Goal: Book appointment/travel/reservation

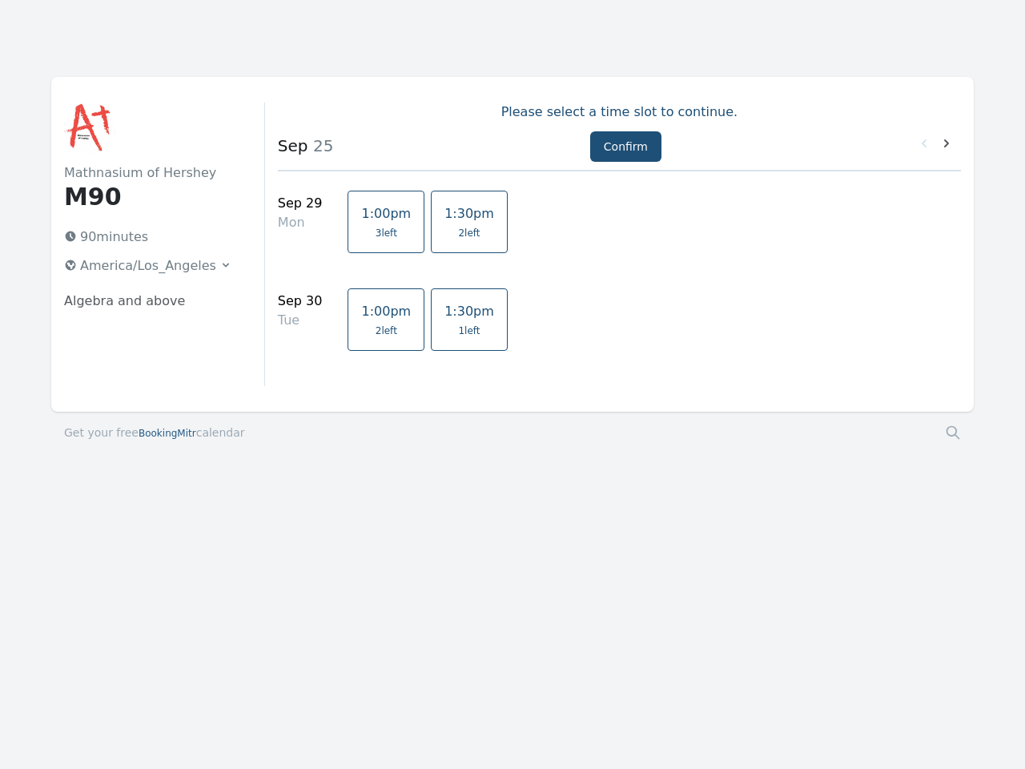
click at [513, 270] on div "[DATE] Mon 1:00pm 3 left 1:30pm 2 left" at bounding box center [619, 229] width 683 height 91
click at [140, 266] on button "America/Los_Angeles" at bounding box center [148, 266] width 181 height 26
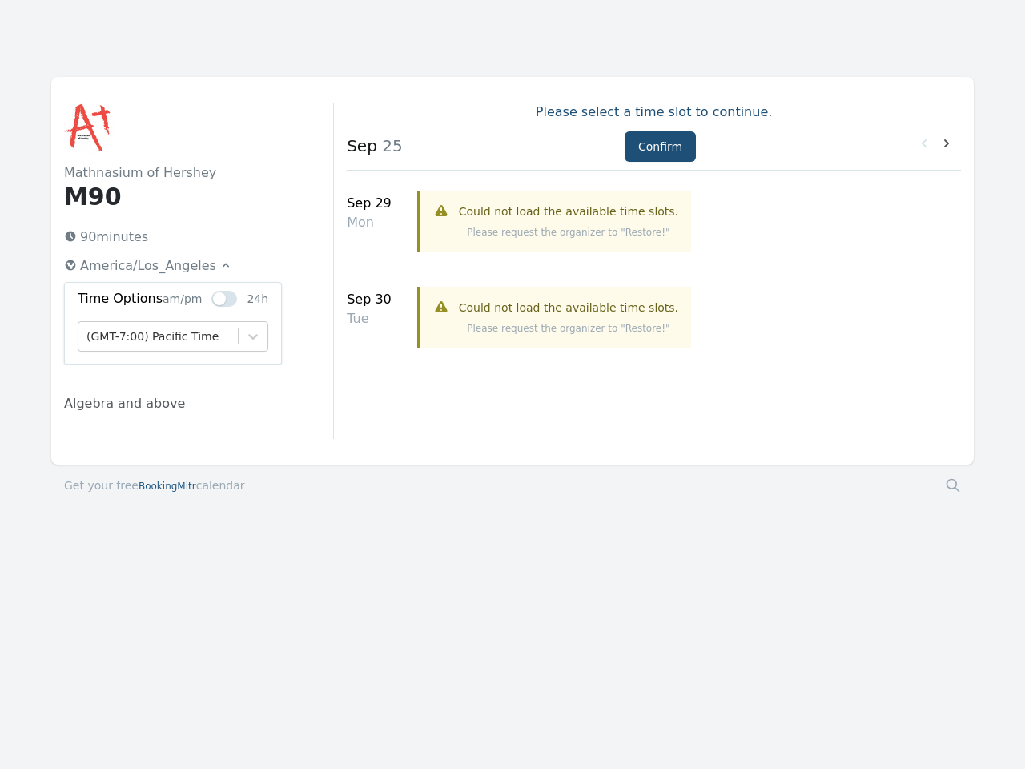
click at [617, 147] on div "Confirm" at bounding box center [654, 150] width 84 height 38
click at [947, 144] on icon at bounding box center [947, 143] width 16 height 16
